Goal: Communication & Community: Connect with others

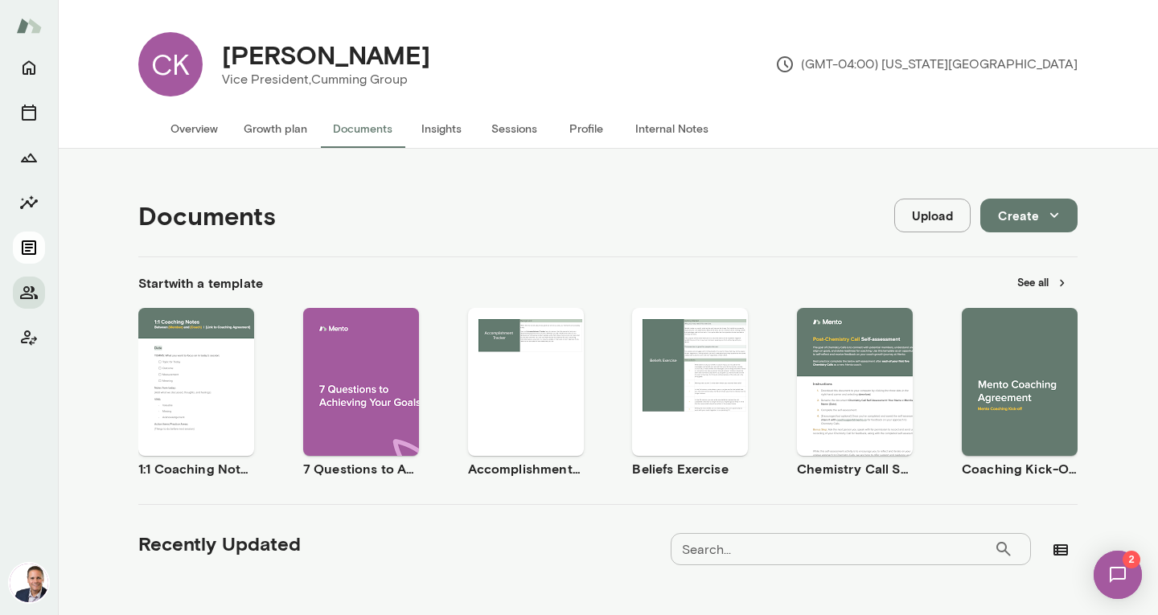
scroll to position [342, 0]
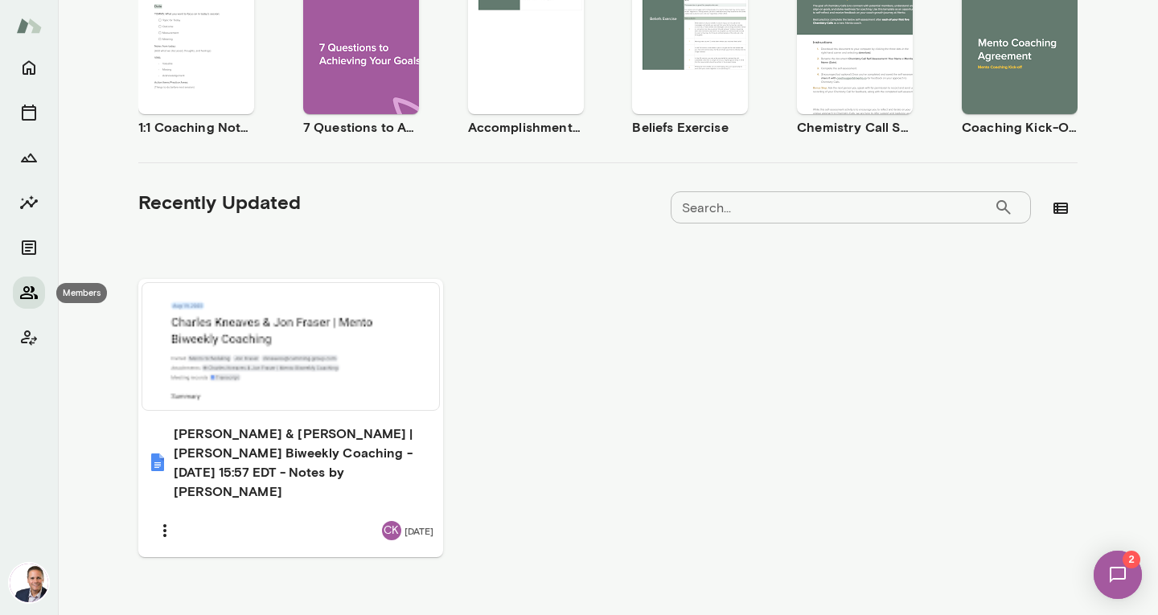
click at [32, 286] on icon "Members" at bounding box center [28, 292] width 19 height 19
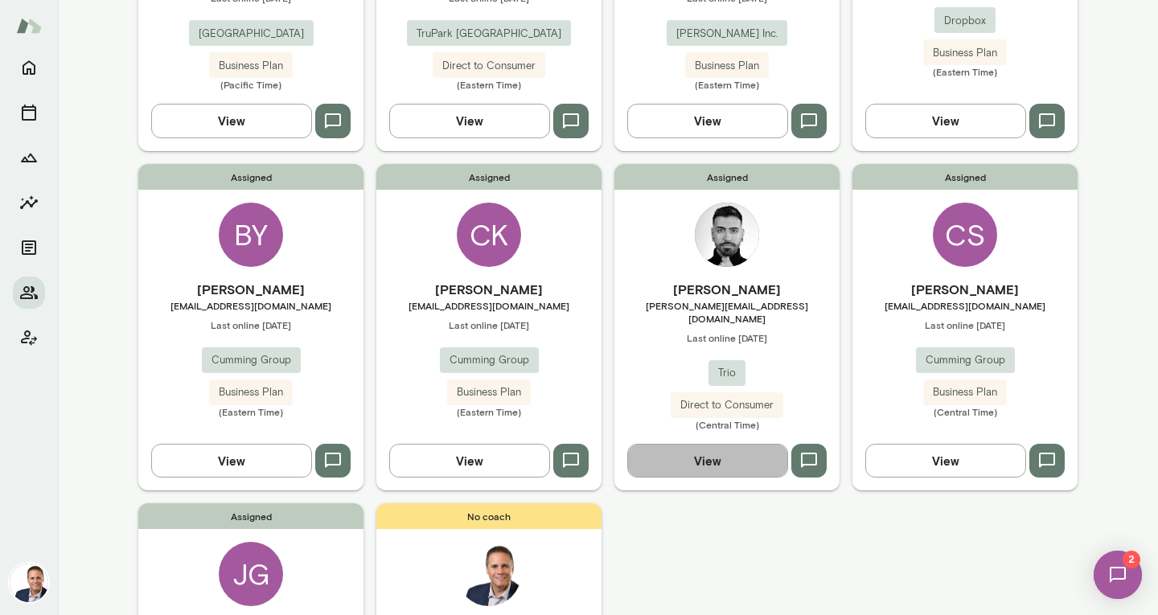
click at [728, 444] on button "View" at bounding box center [707, 461] width 161 height 34
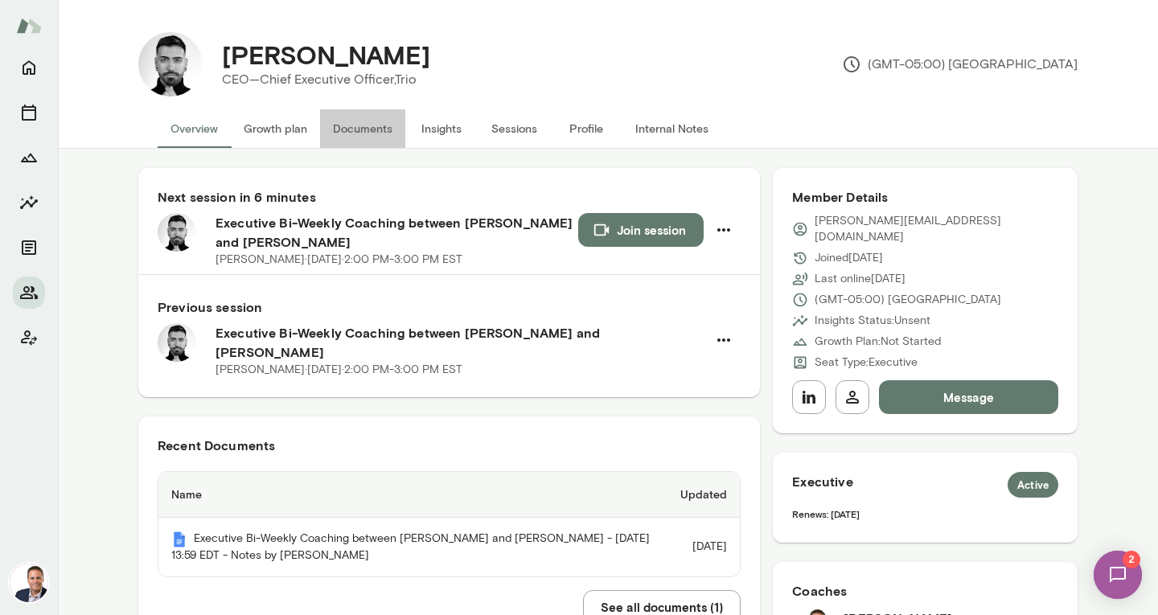
click at [362, 126] on button "Documents" at bounding box center [362, 128] width 85 height 39
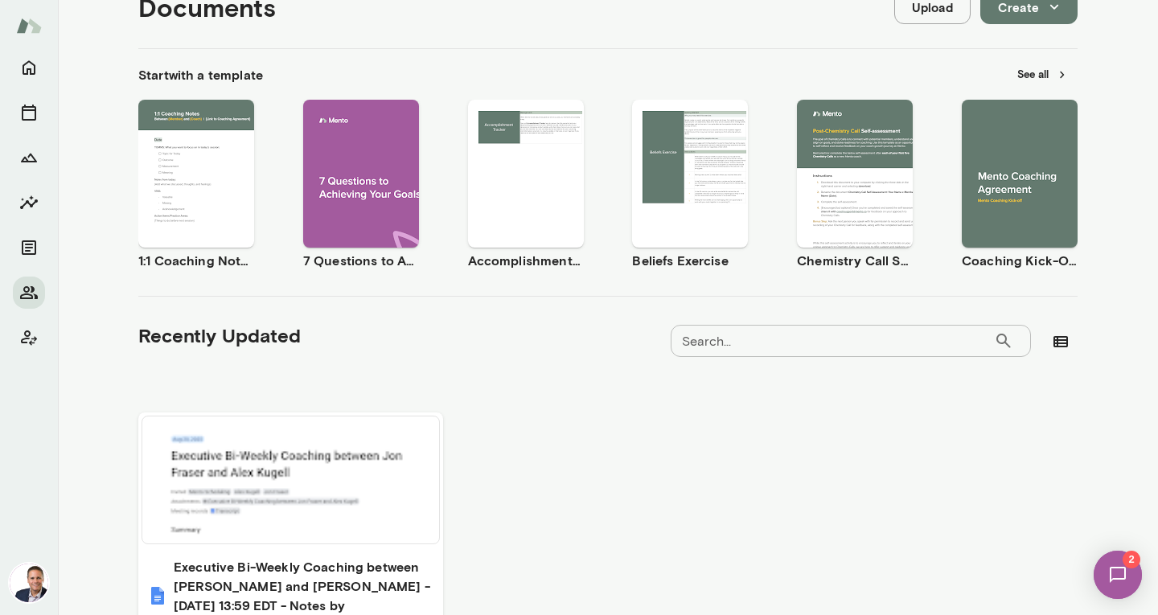
scroll to position [342, 0]
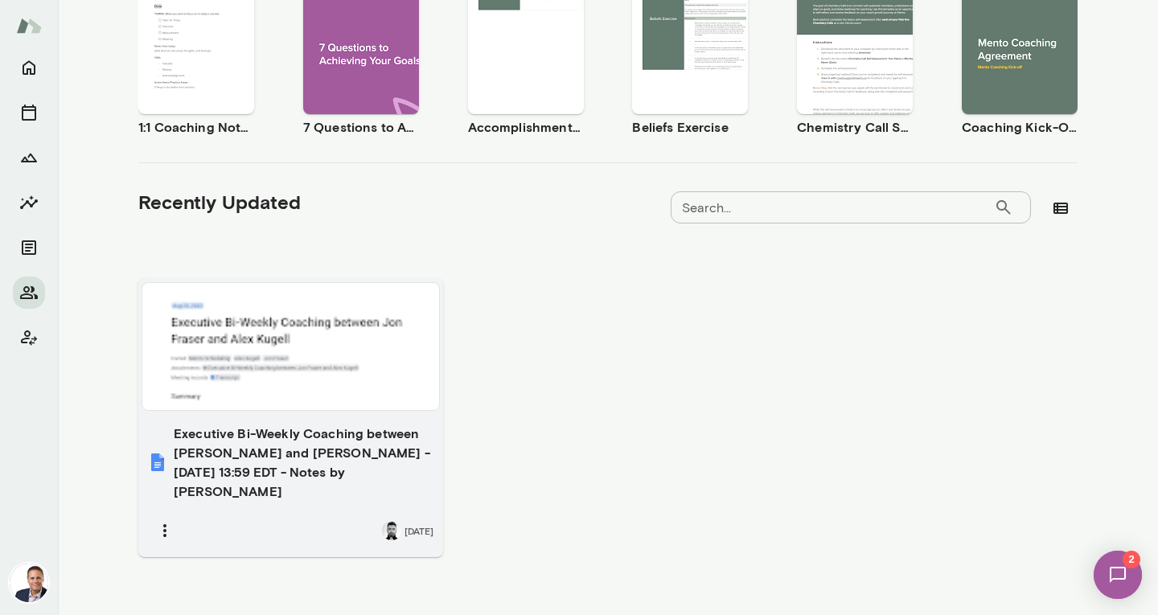
click at [367, 431] on h6 "Executive Bi-Weekly Coaching between [PERSON_NAME] and [PERSON_NAME] - [DATE] 1…" at bounding box center [304, 462] width 260 height 77
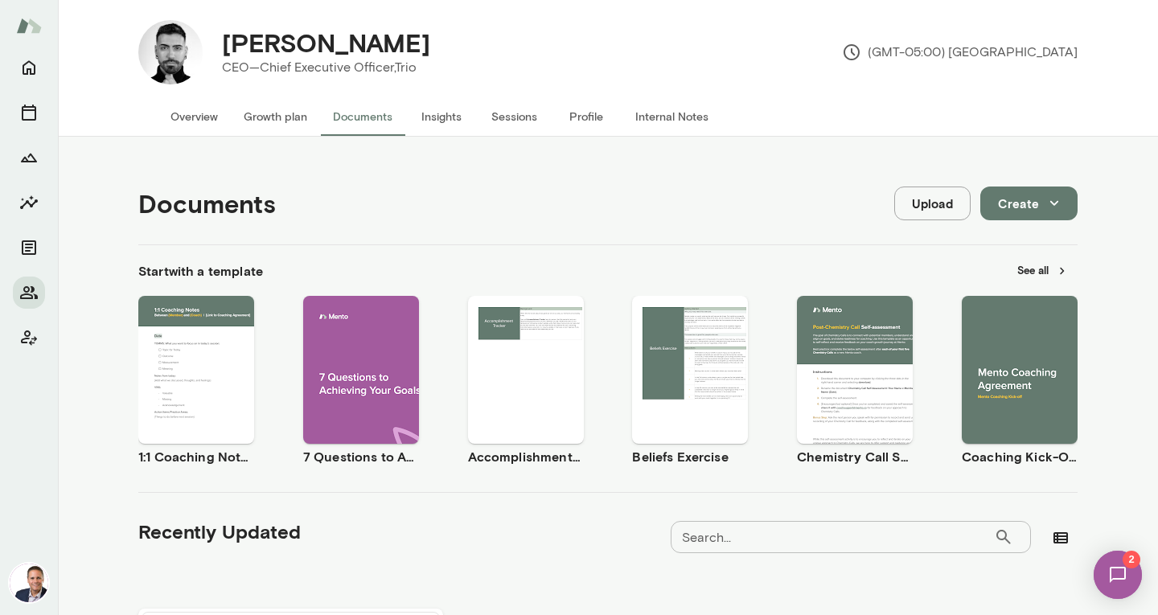
scroll to position [0, 0]
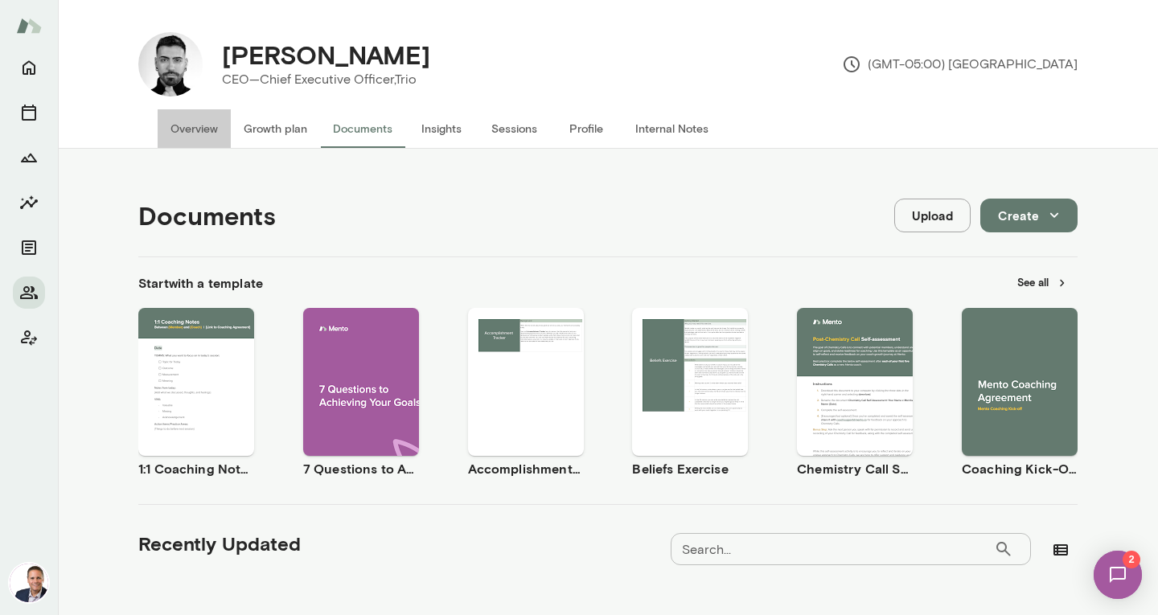
click at [183, 124] on button "Overview" at bounding box center [194, 128] width 73 height 39
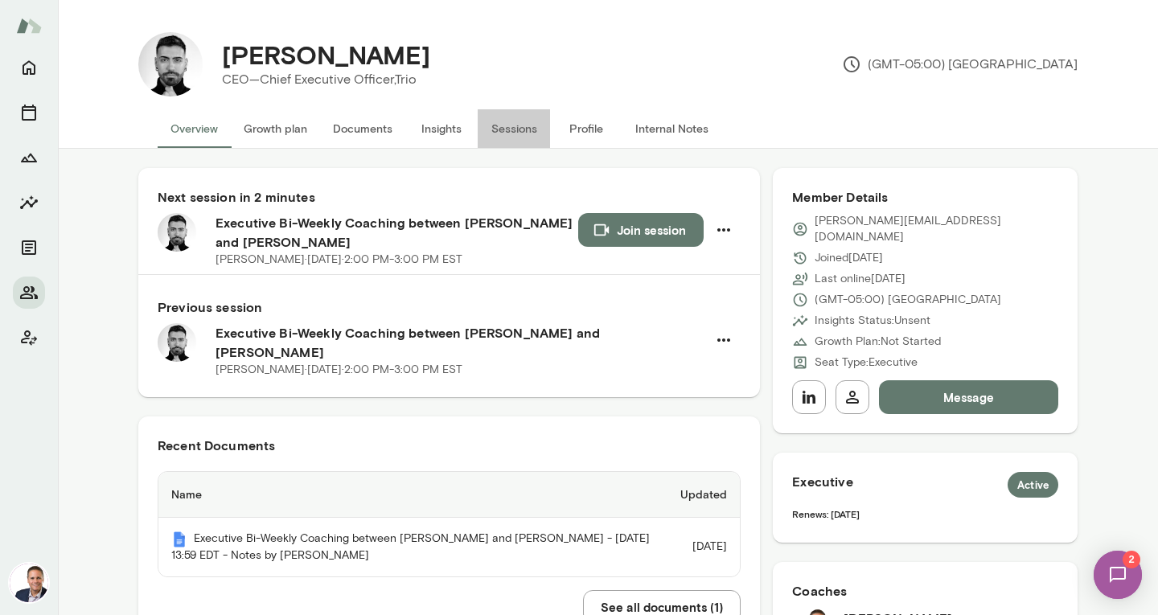
click at [501, 129] on button "Sessions" at bounding box center [514, 128] width 72 height 39
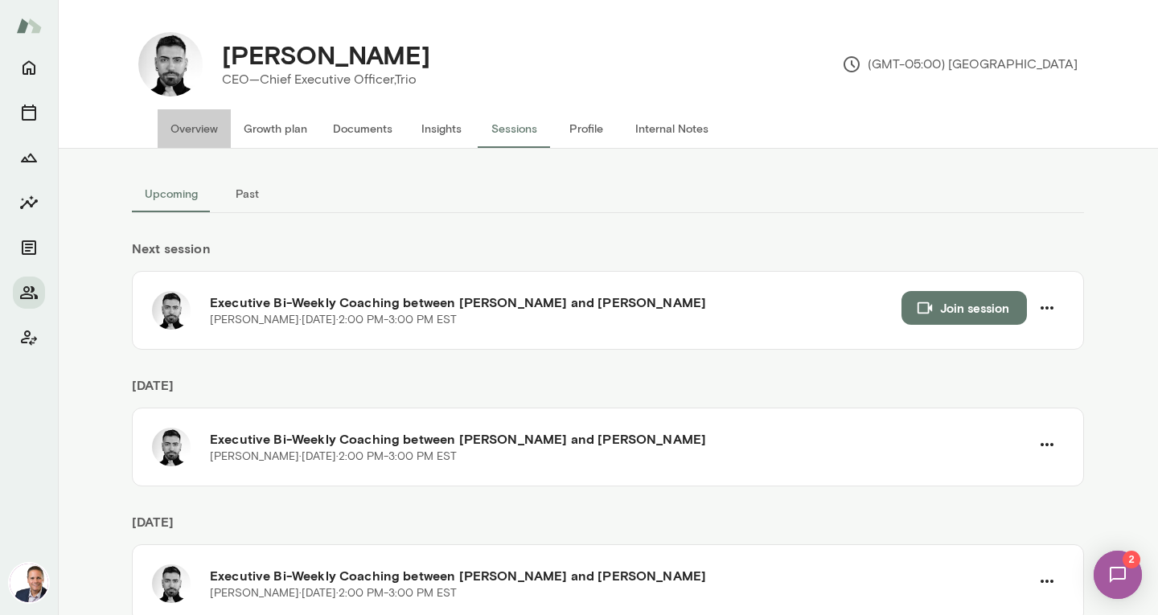
click at [211, 127] on button "Overview" at bounding box center [194, 128] width 73 height 39
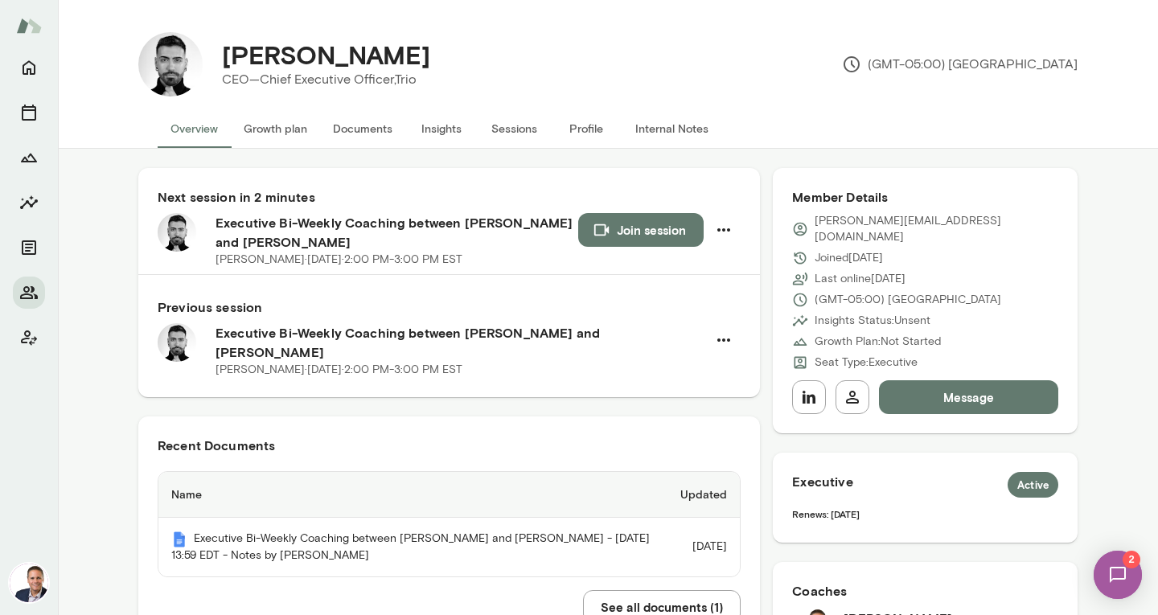
click at [633, 230] on button "Join session" at bounding box center [640, 230] width 125 height 34
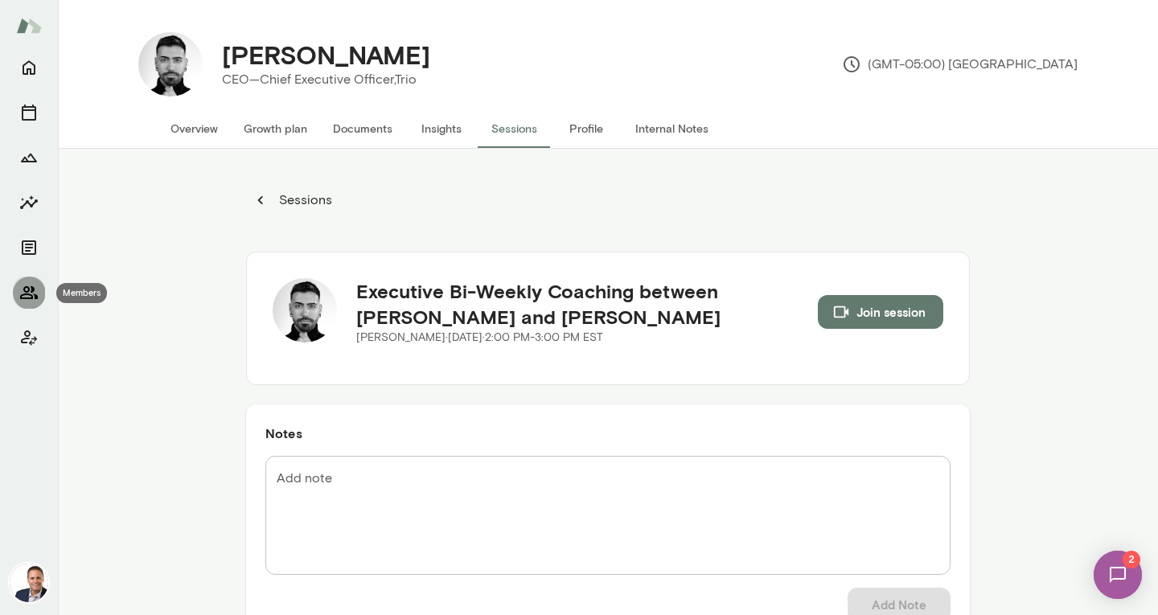
click at [24, 290] on icon "Members" at bounding box center [29, 292] width 18 height 13
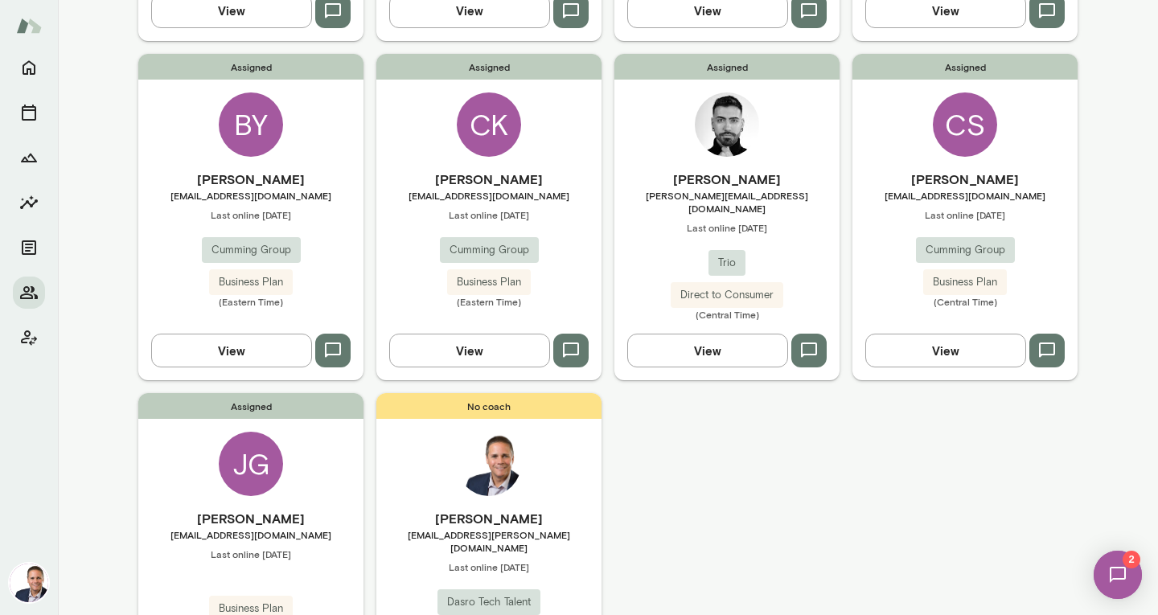
scroll to position [461, 0]
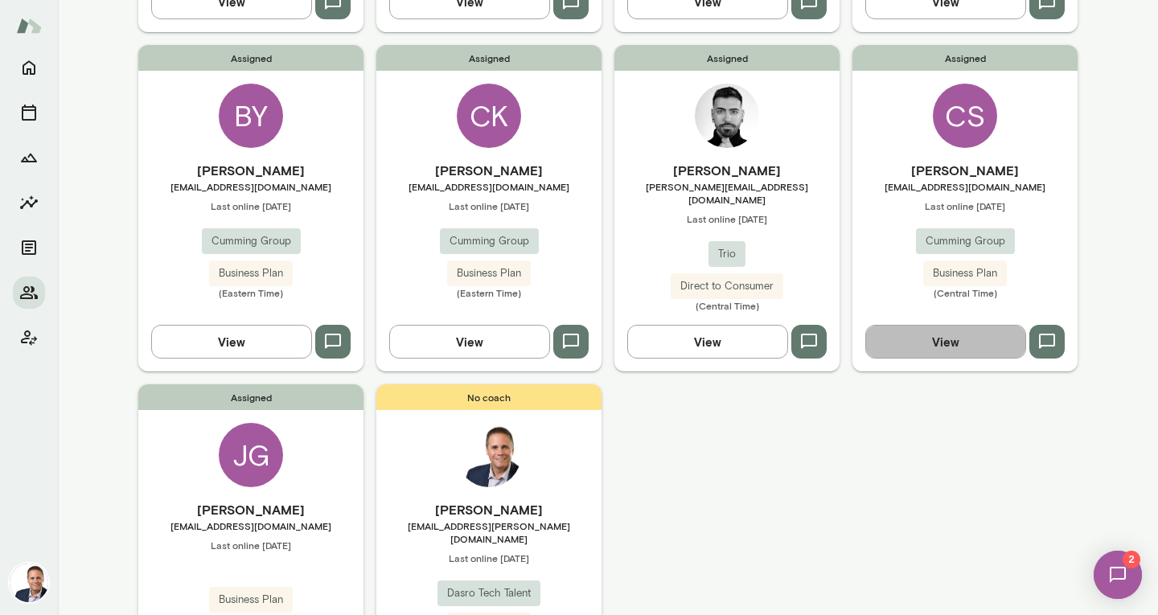
click at [915, 325] on button "View" at bounding box center [945, 342] width 161 height 34
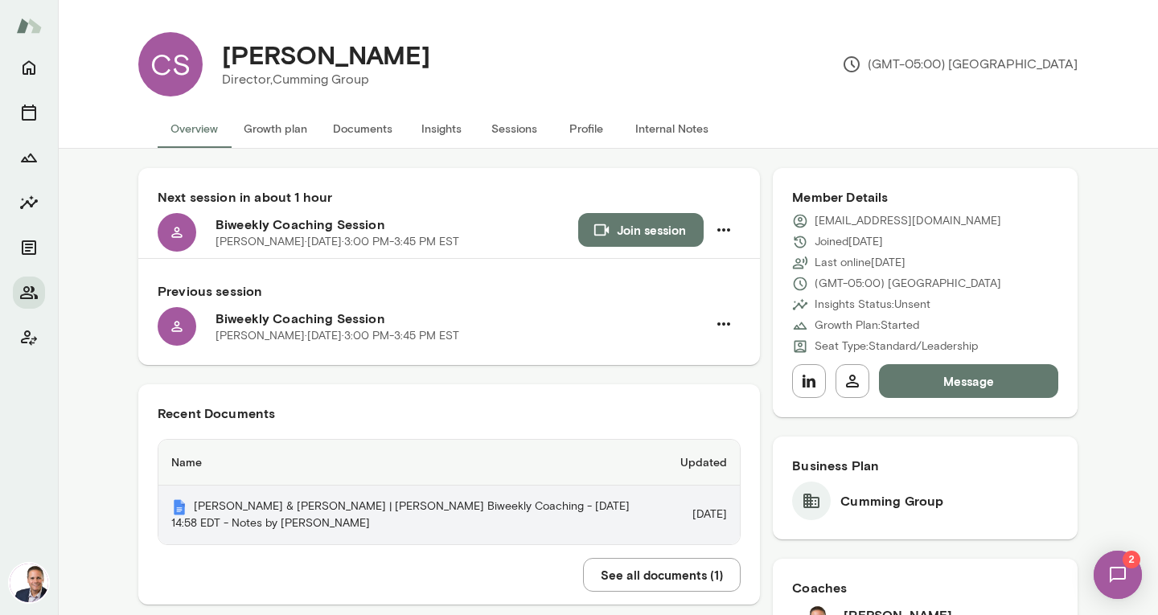
click at [393, 508] on th "[PERSON_NAME] & [PERSON_NAME] | [PERSON_NAME] Biweekly Coaching - [DATE] 14:58 …" at bounding box center [412, 515] width 509 height 59
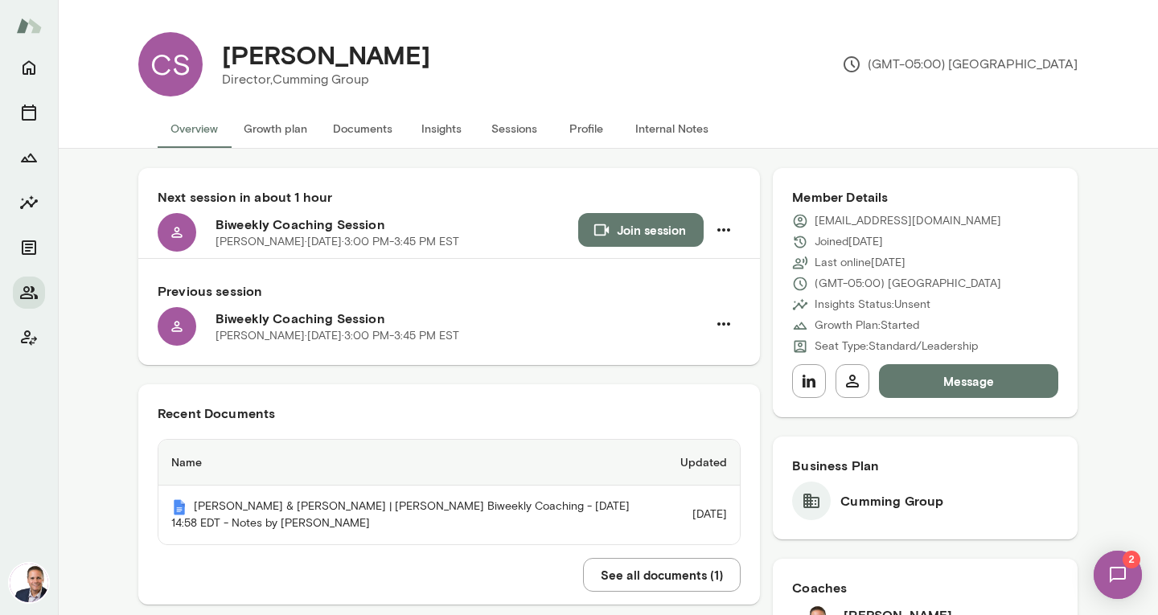
click at [29, 584] on img at bounding box center [29, 583] width 39 height 39
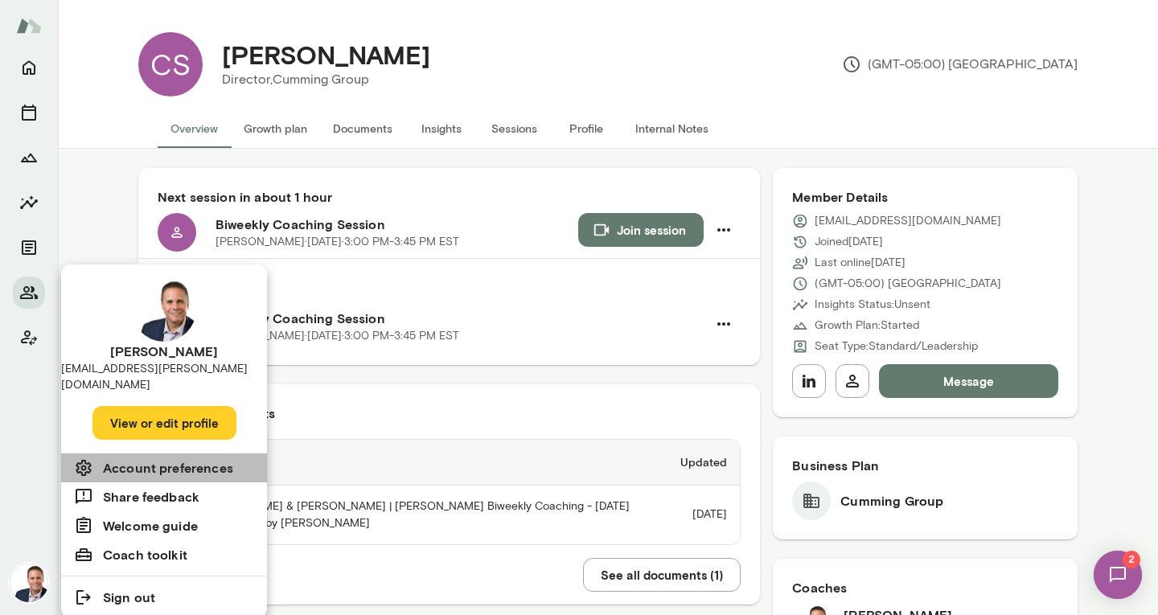
click at [168, 458] on h6 "Account preferences" at bounding box center [168, 467] width 130 height 19
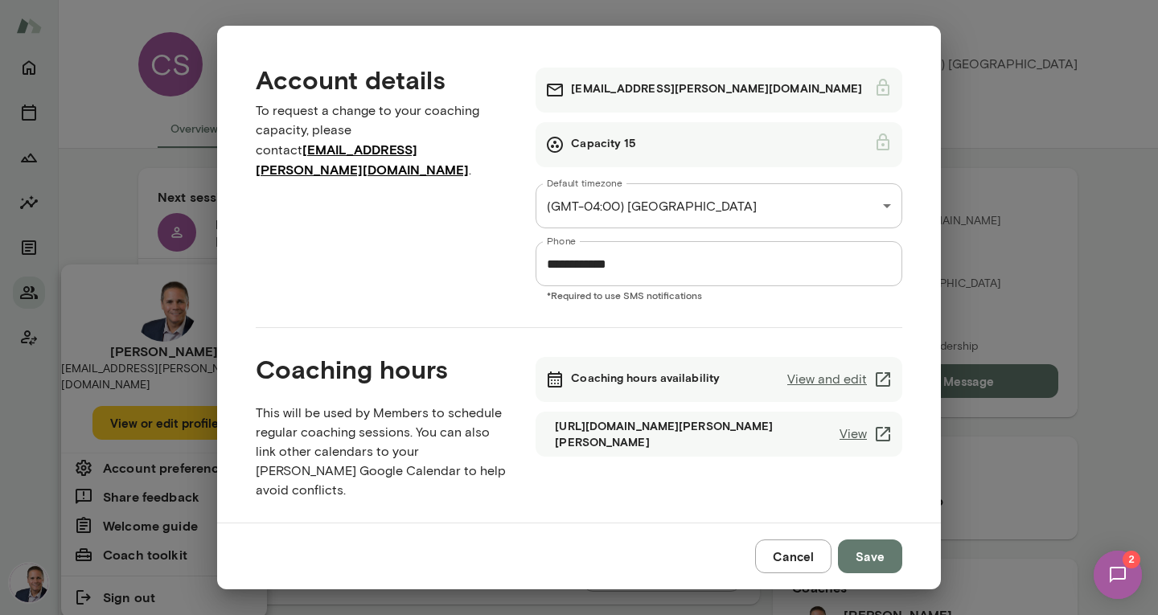
click at [813, 382] on link "View and edit" at bounding box center [839, 379] width 105 height 19
click at [802, 559] on button "Cancel" at bounding box center [793, 557] width 76 height 34
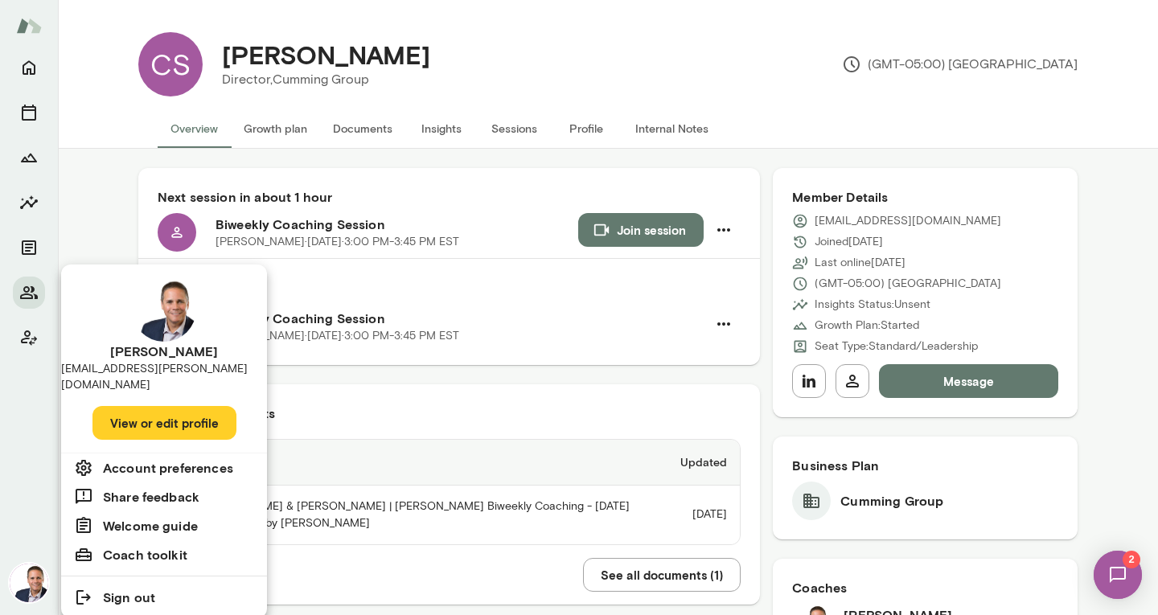
click at [12, 489] on div at bounding box center [579, 307] width 1158 height 615
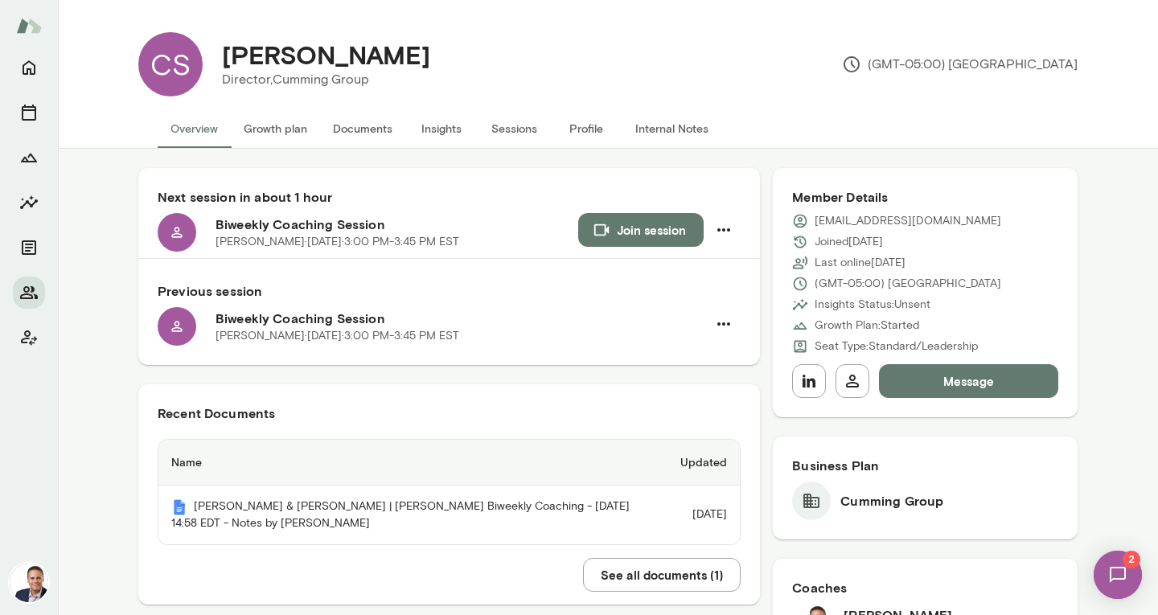
click at [29, 582] on img at bounding box center [29, 583] width 39 height 39
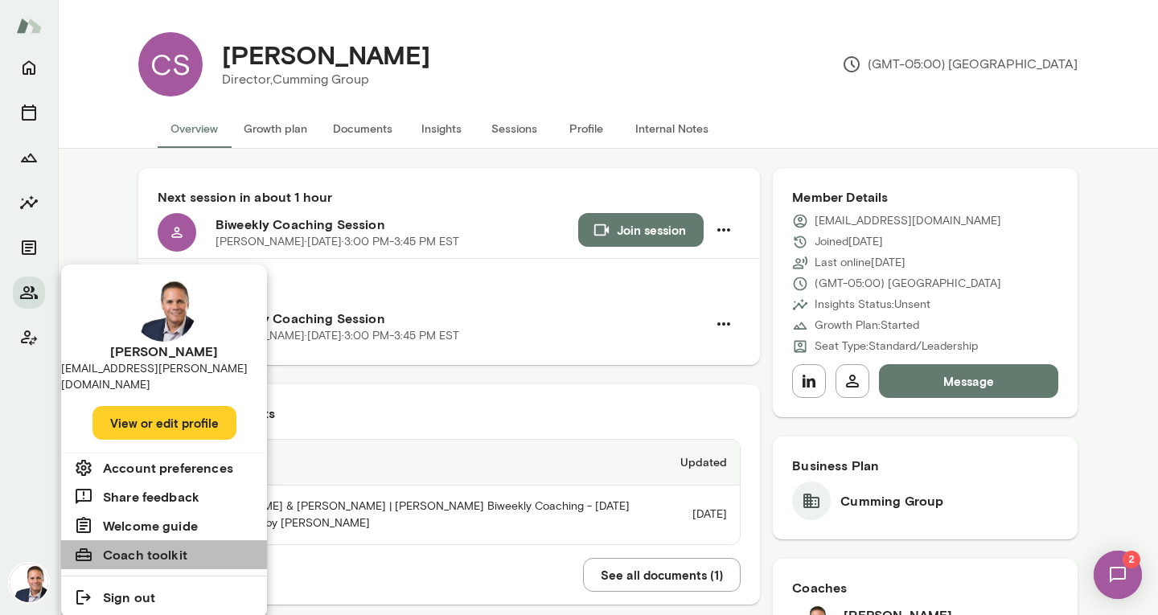
click at [154, 545] on h6 "Coach toolkit" at bounding box center [145, 554] width 84 height 19
